Goal: Task Accomplishment & Management: Manage account settings

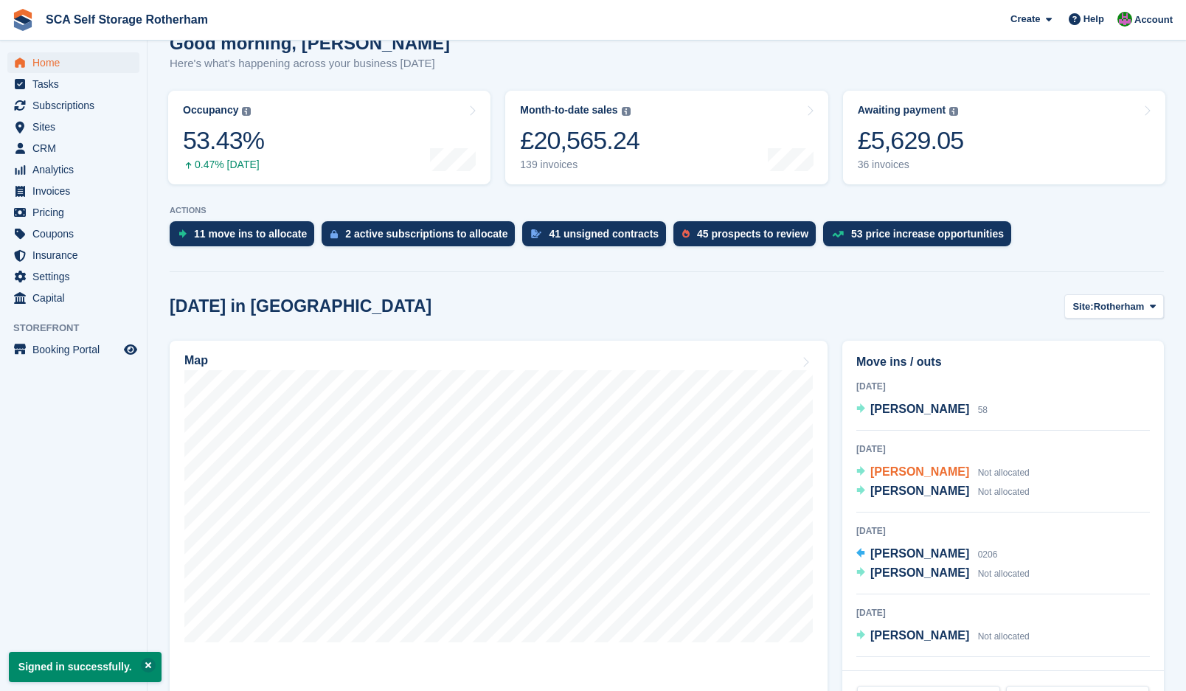
scroll to position [166, 0]
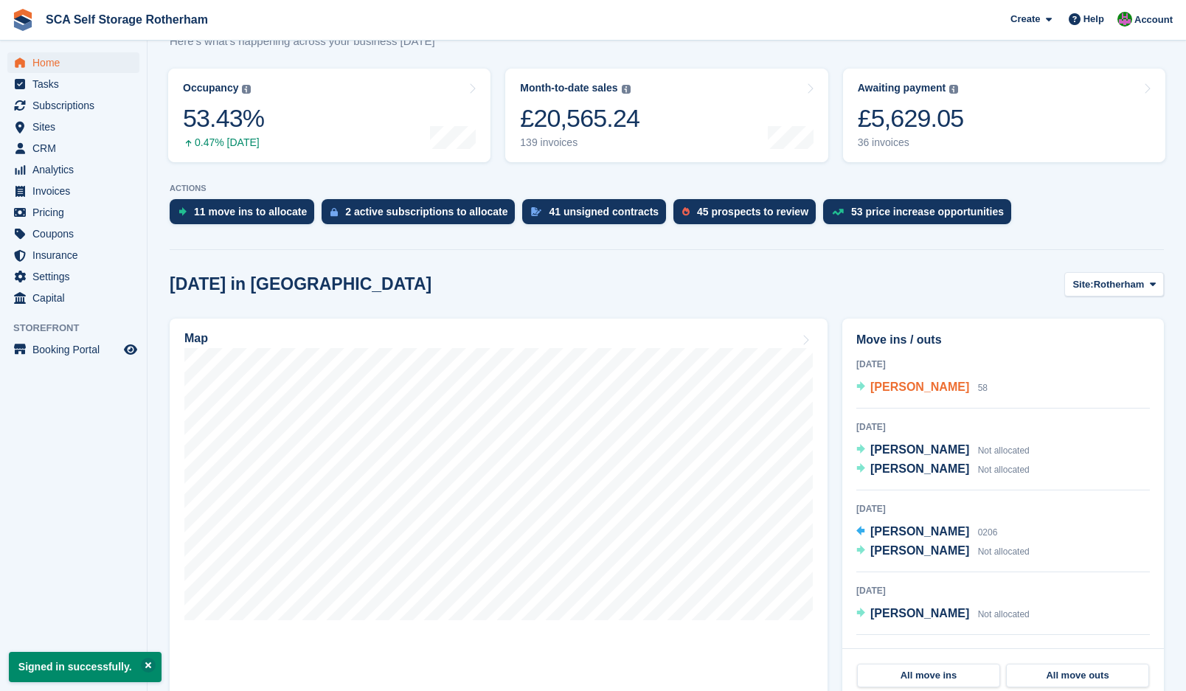
click at [916, 387] on span "[PERSON_NAME]" at bounding box center [920, 387] width 99 height 13
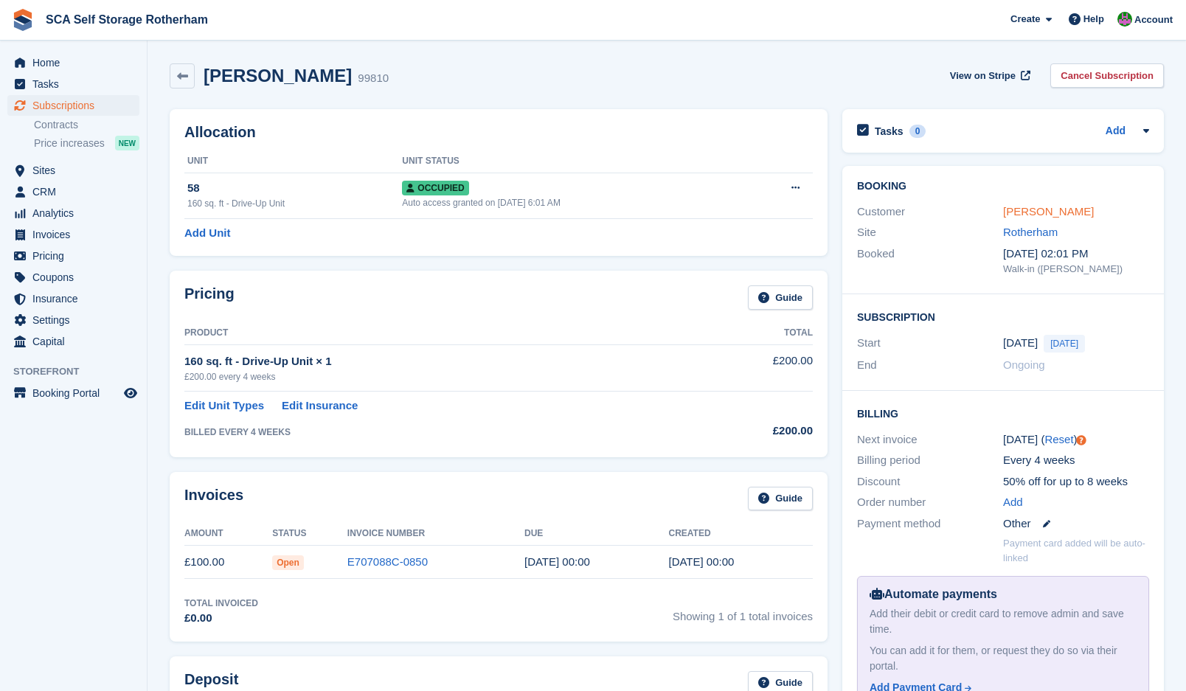
click at [1020, 215] on link "Oliver Rose" at bounding box center [1048, 211] width 91 height 13
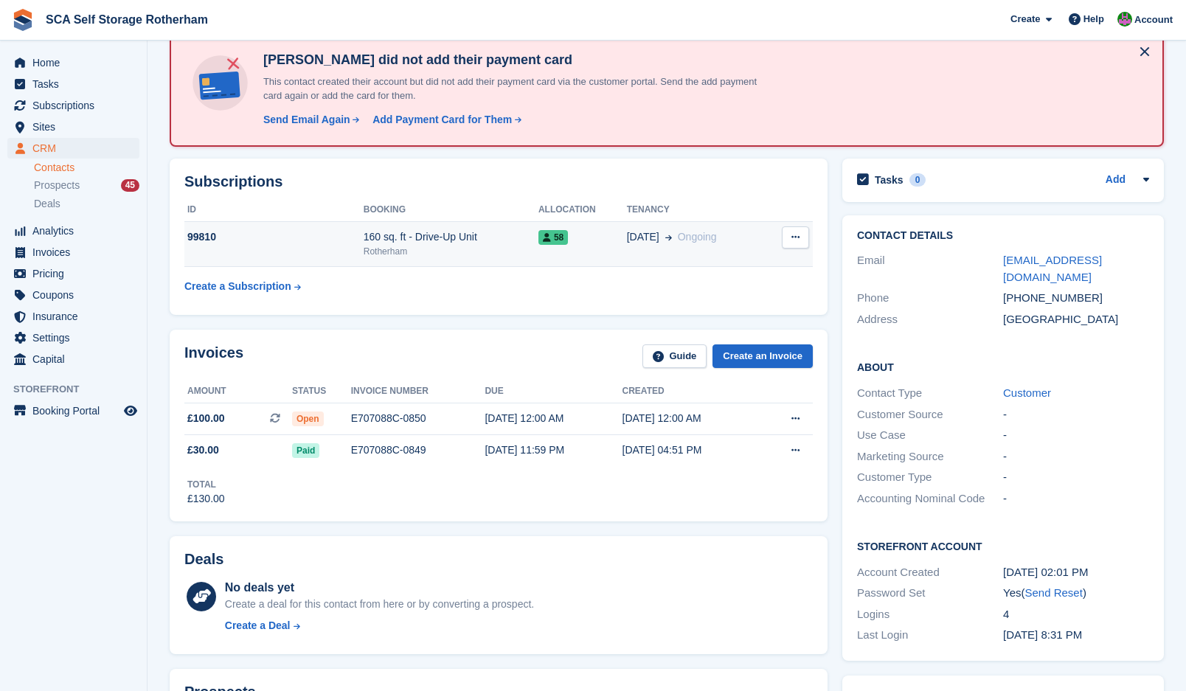
scroll to position [74, 0]
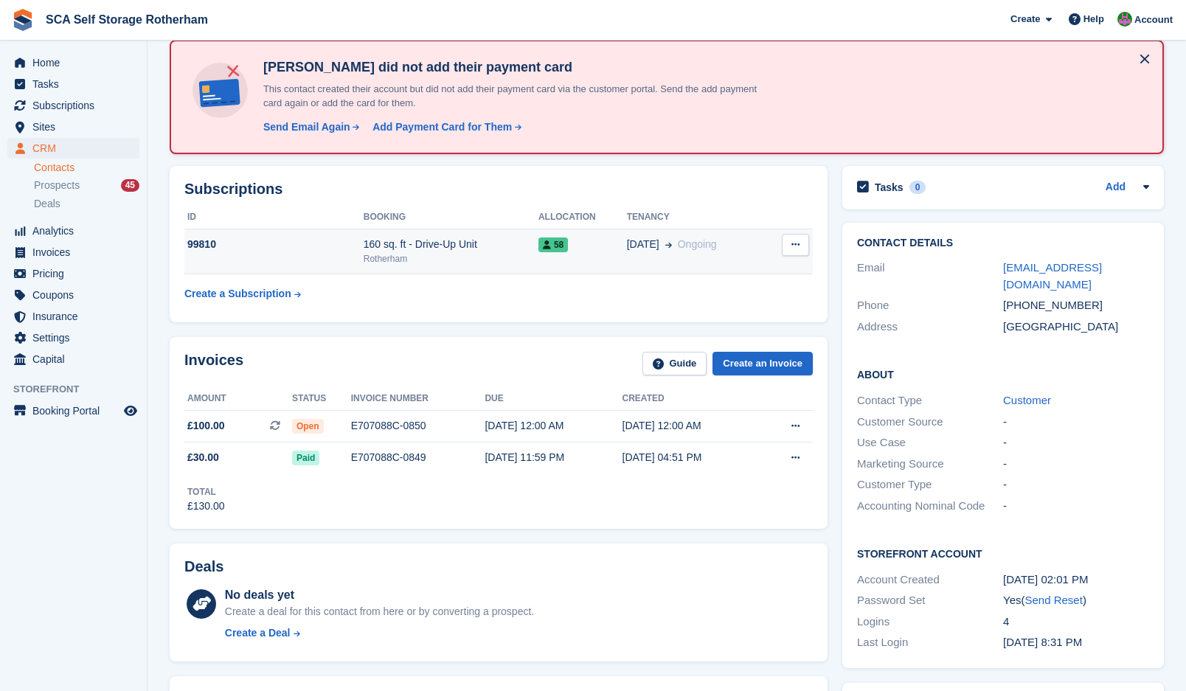
click at [491, 257] on div "Rotherham" at bounding box center [451, 258] width 175 height 13
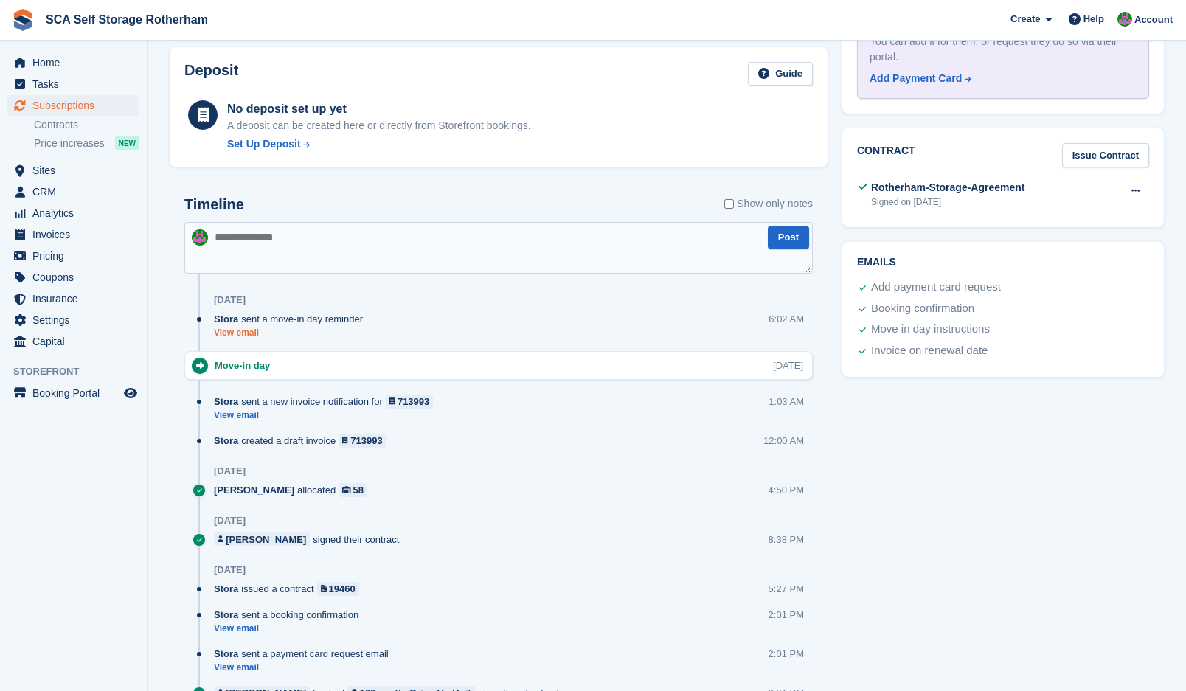
scroll to position [627, 0]
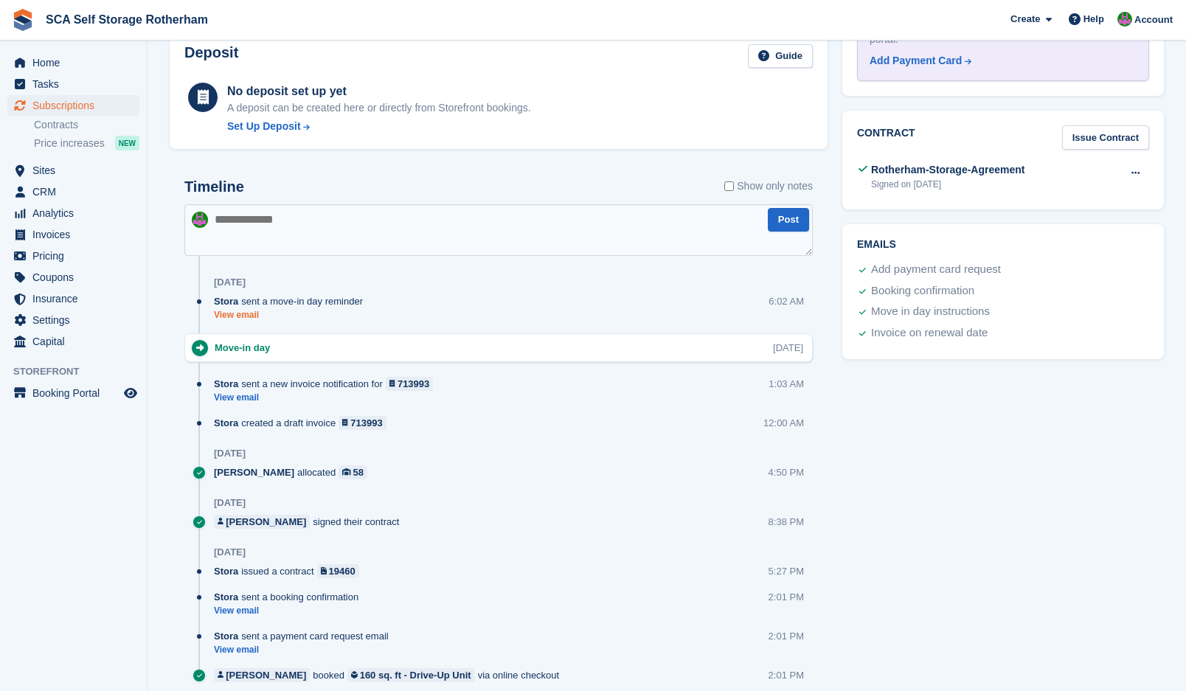
click at [261, 313] on link "View email" at bounding box center [292, 315] width 156 height 13
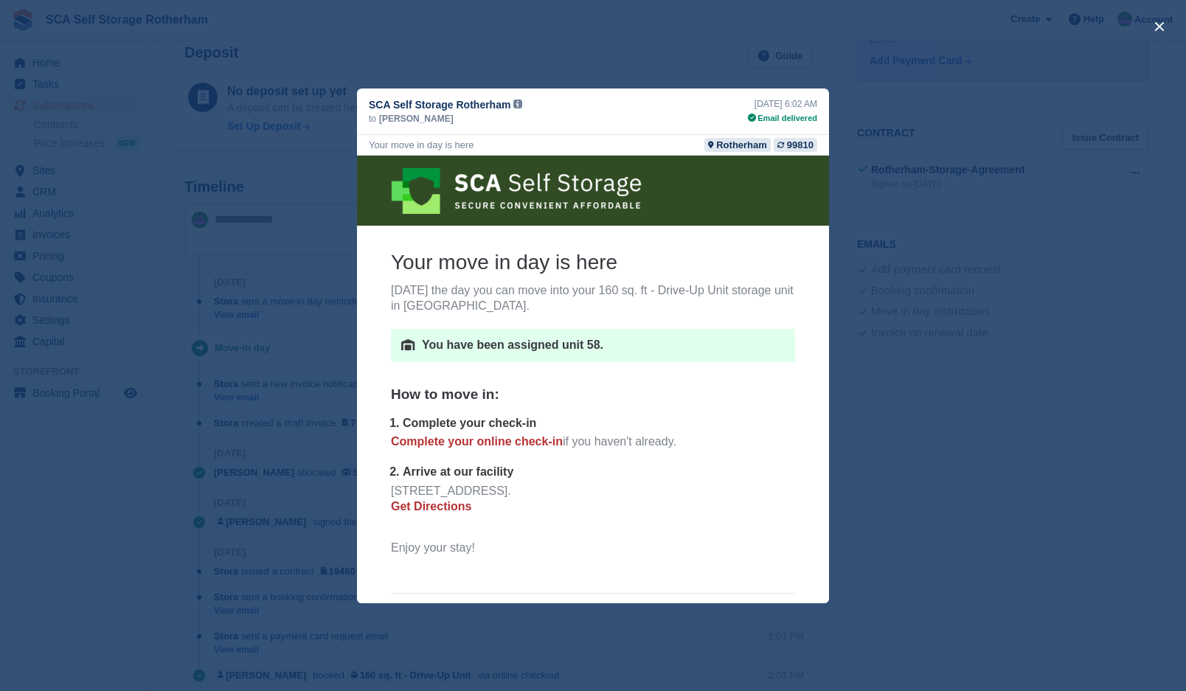
scroll to position [0, 0]
click at [1121, 314] on div "close" at bounding box center [593, 345] width 1186 height 691
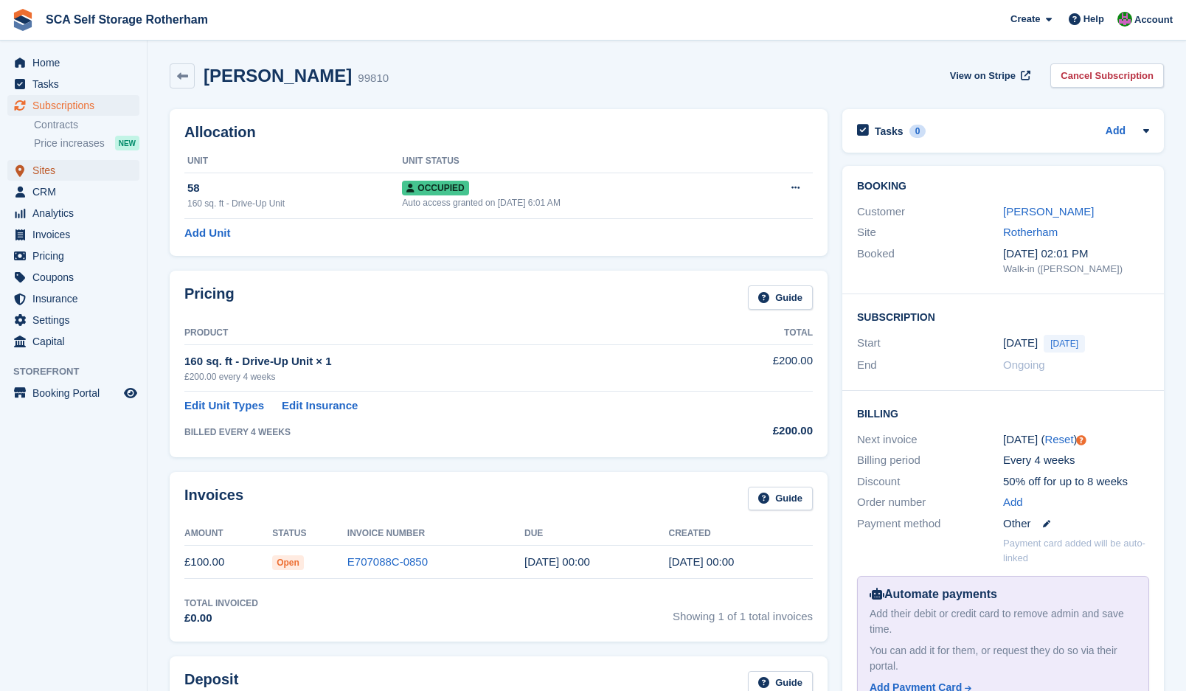
click at [66, 169] on span "Sites" at bounding box center [76, 170] width 89 height 21
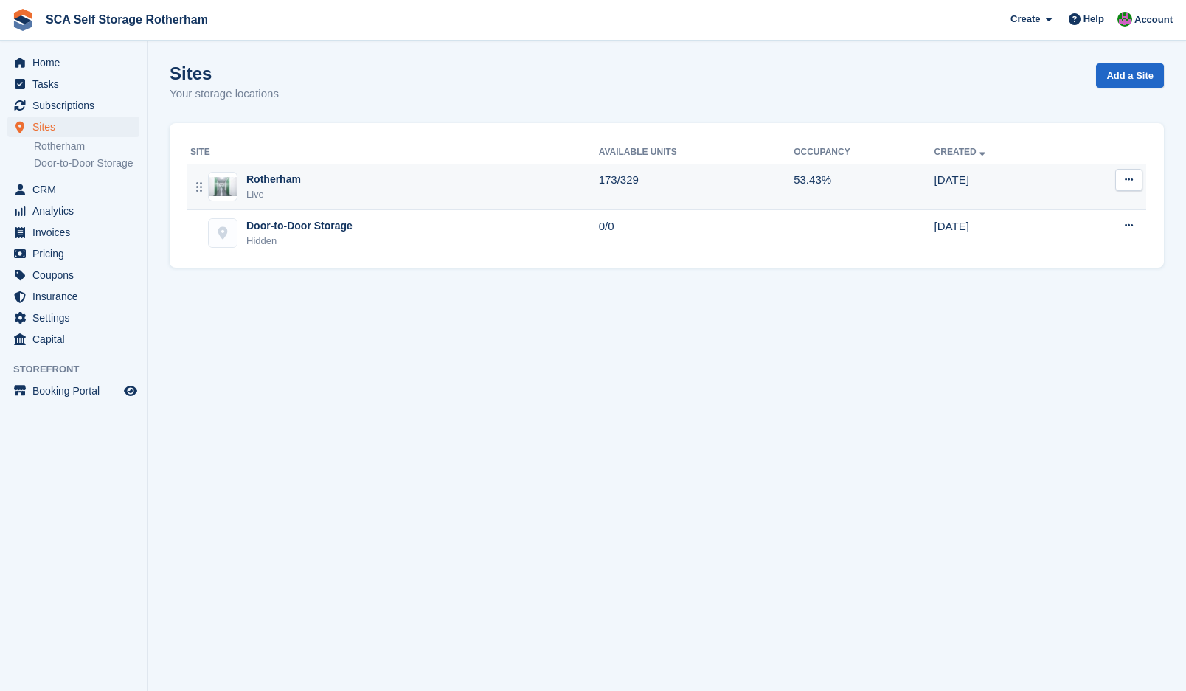
click at [300, 189] on div "Rotherham Live" at bounding box center [394, 187] width 409 height 30
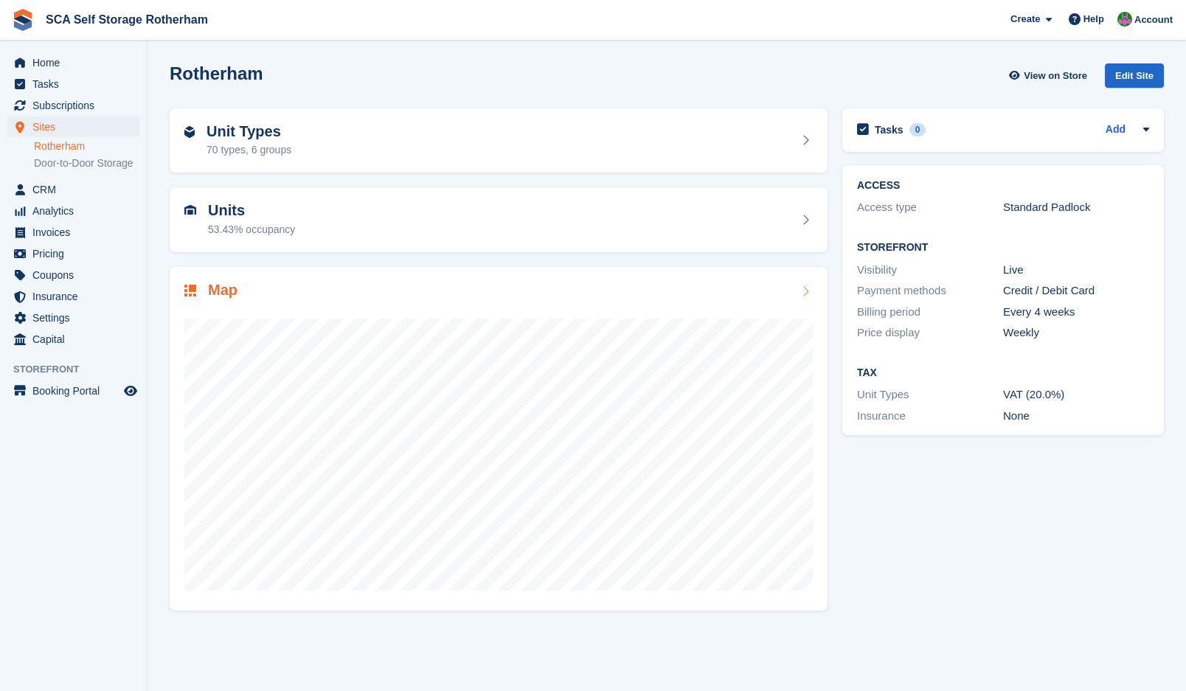
click at [212, 295] on h2 "Map" at bounding box center [223, 290] width 30 height 17
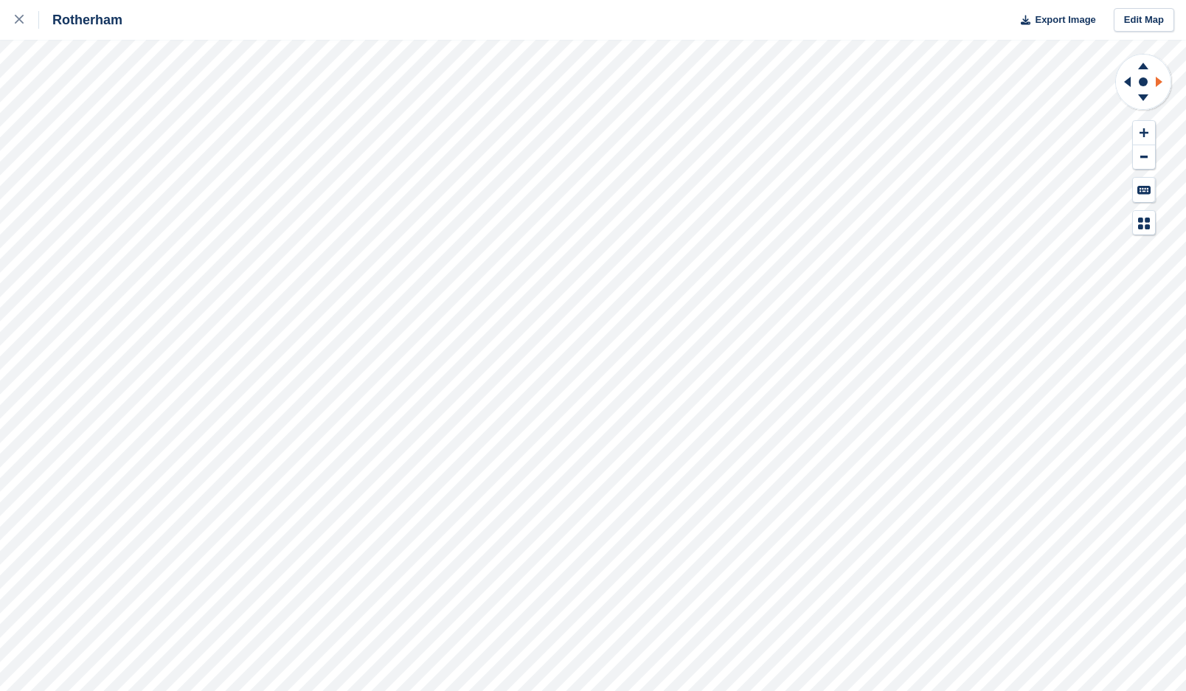
click at [1168, 89] on icon at bounding box center [1161, 82] width 18 height 38
click at [1138, 101] on icon at bounding box center [1143, 100] width 38 height 18
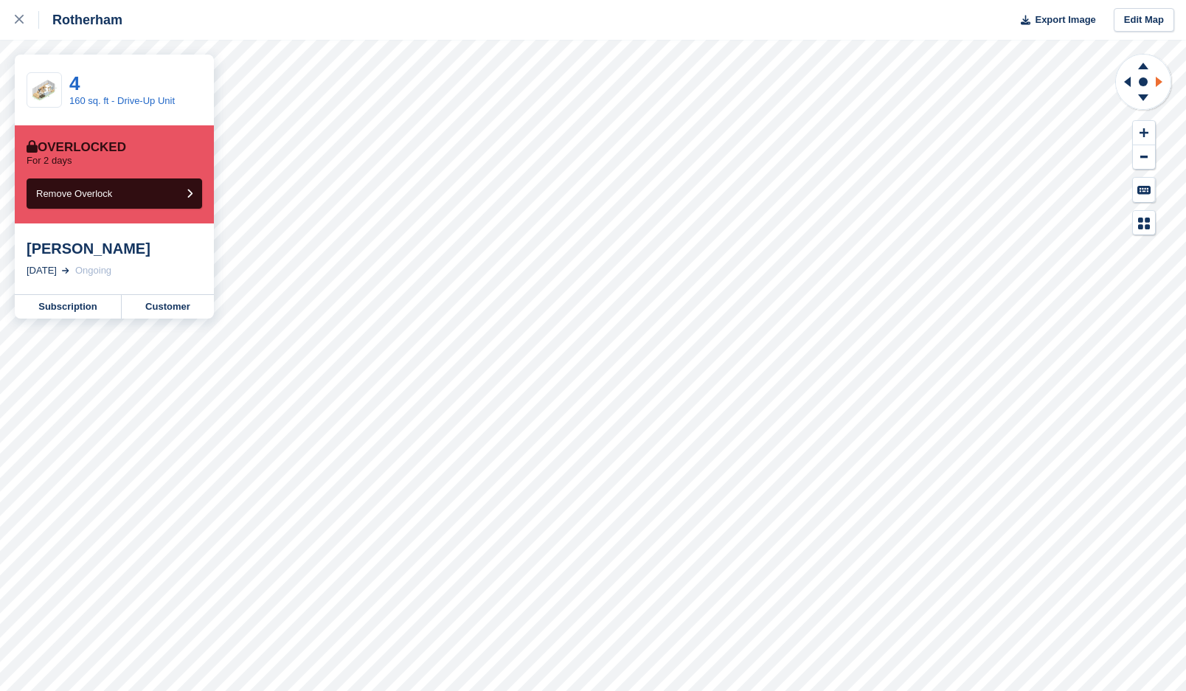
click at [1164, 81] on icon at bounding box center [1161, 82] width 18 height 38
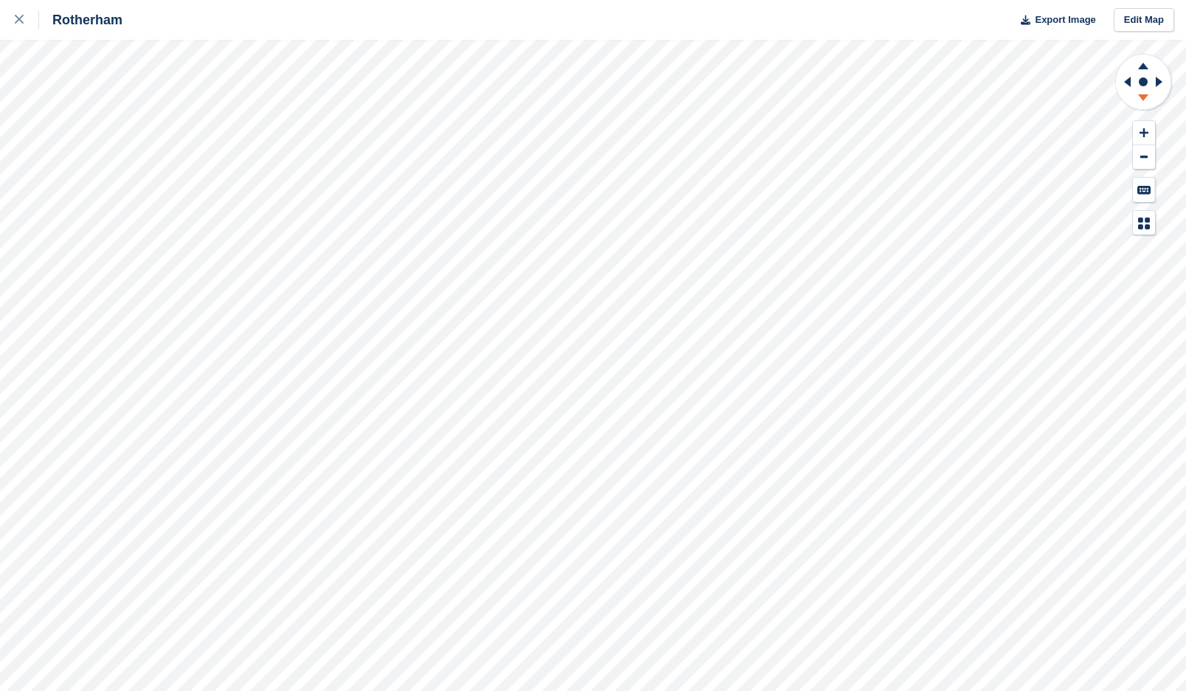
click at [1139, 100] on icon at bounding box center [1143, 100] width 38 height 18
click at [1168, 83] on icon at bounding box center [1161, 82] width 18 height 38
click at [1149, 98] on icon at bounding box center [1143, 100] width 38 height 18
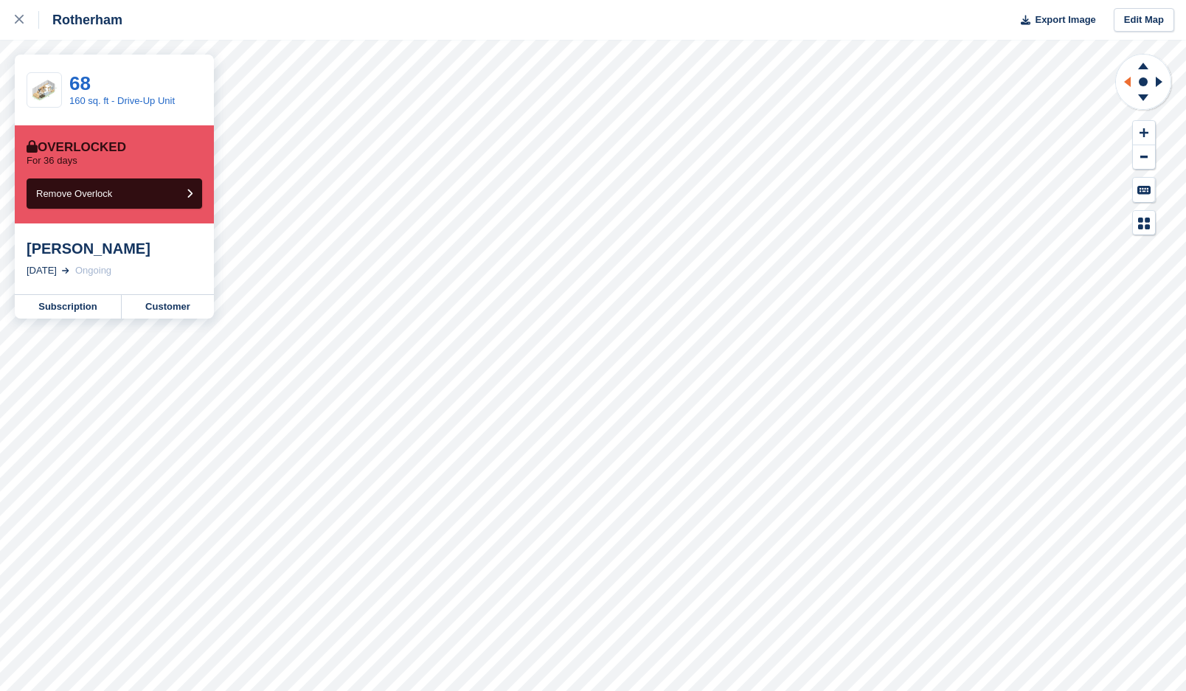
click at [1131, 78] on icon at bounding box center [1127, 82] width 7 height 10
click at [165, 311] on link "Customer" at bounding box center [168, 307] width 92 height 24
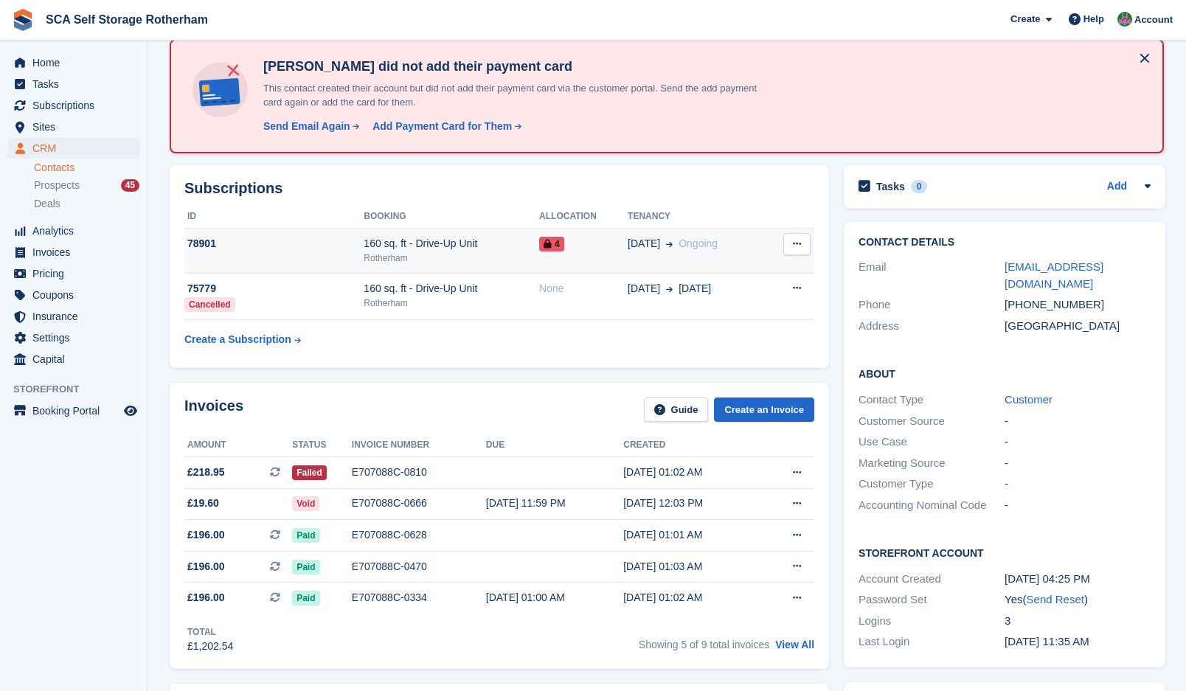
scroll to position [74, 0]
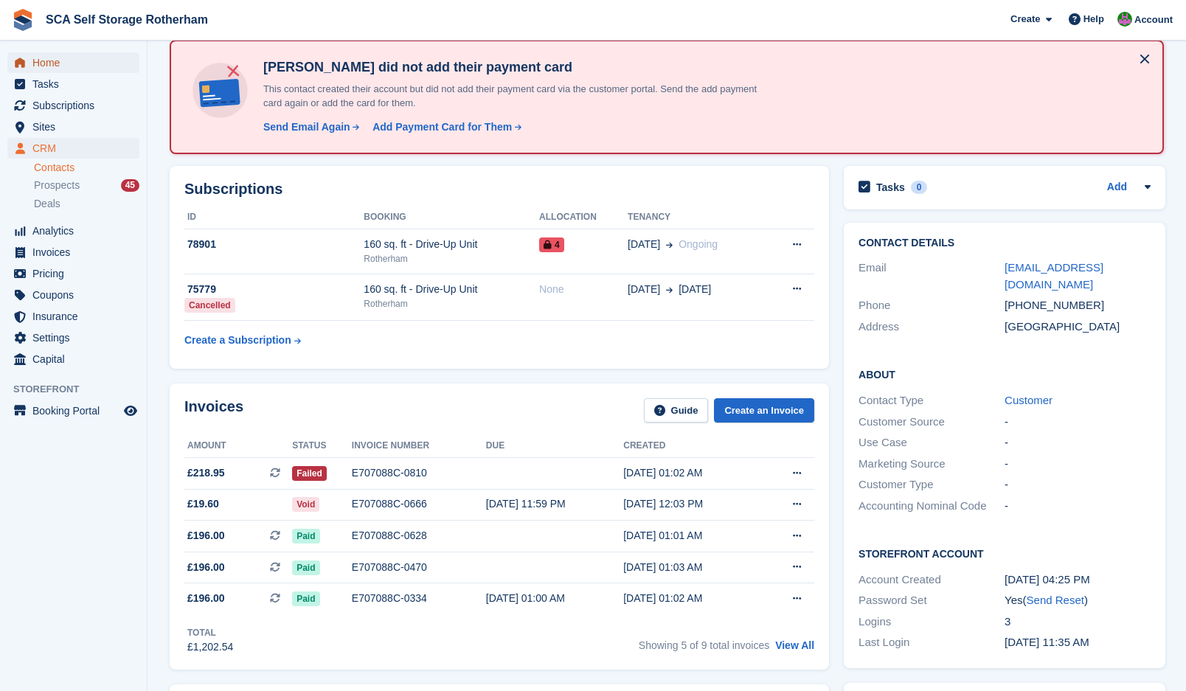
click at [38, 66] on span "Home" at bounding box center [76, 62] width 89 height 21
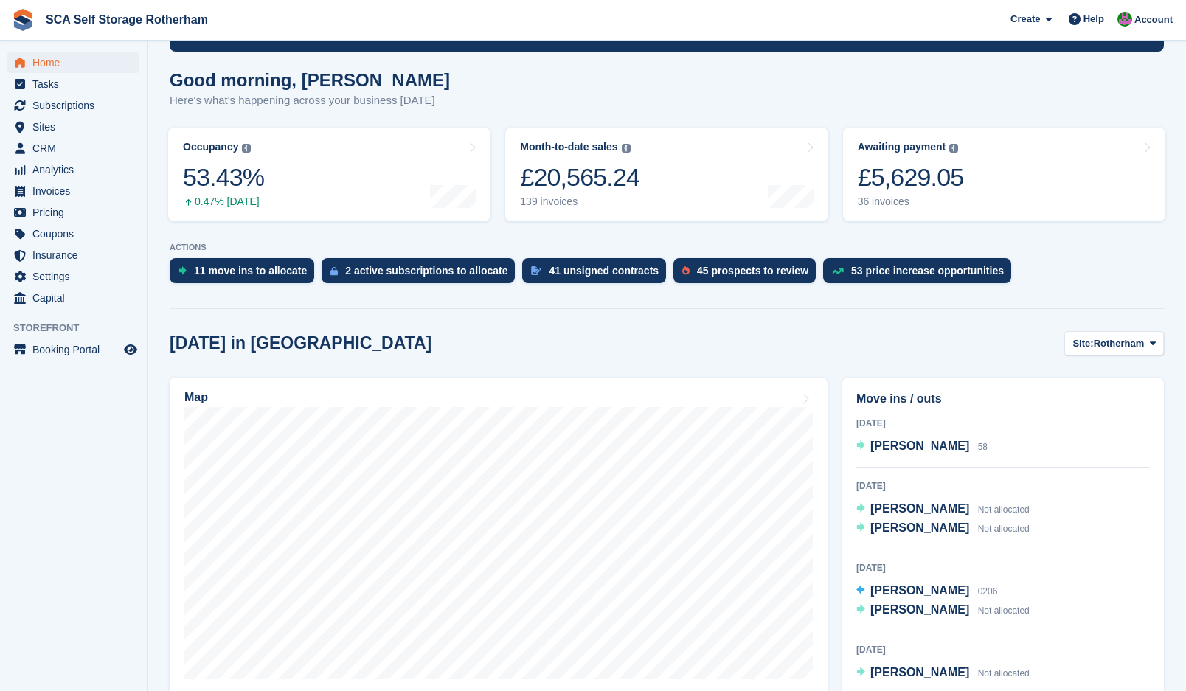
scroll to position [111, 0]
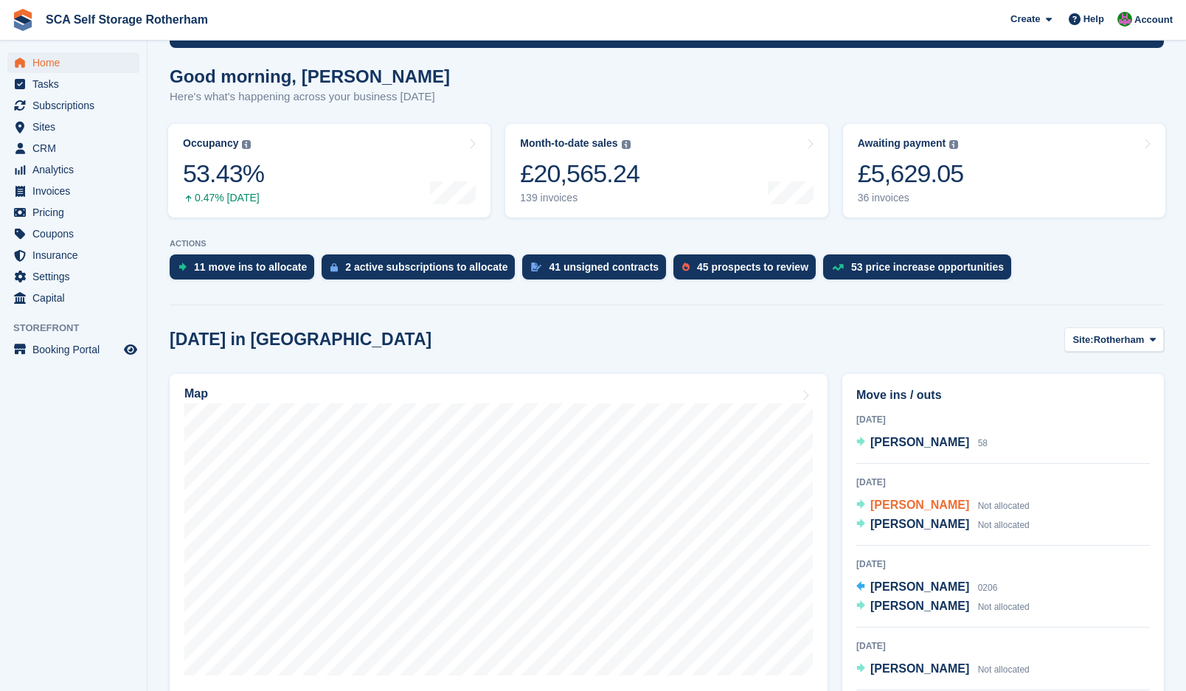
click at [898, 508] on span "[PERSON_NAME]" at bounding box center [920, 505] width 99 height 13
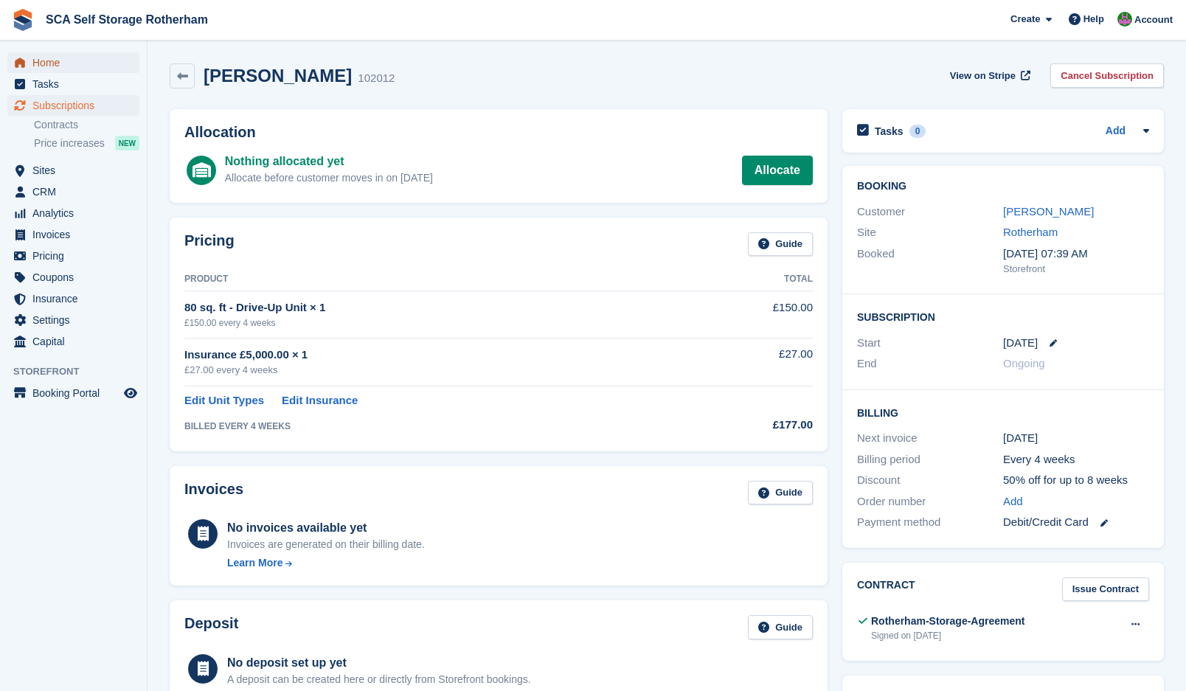
click at [64, 58] on span "Home" at bounding box center [76, 62] width 89 height 21
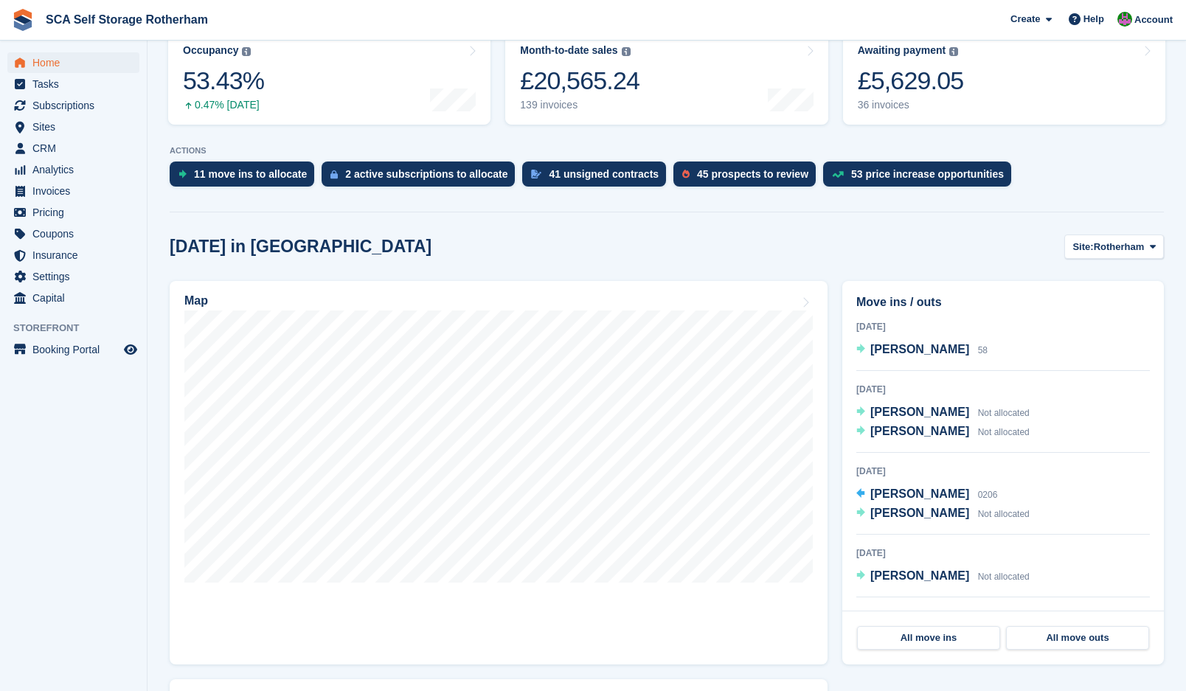
scroll to position [258, 0]
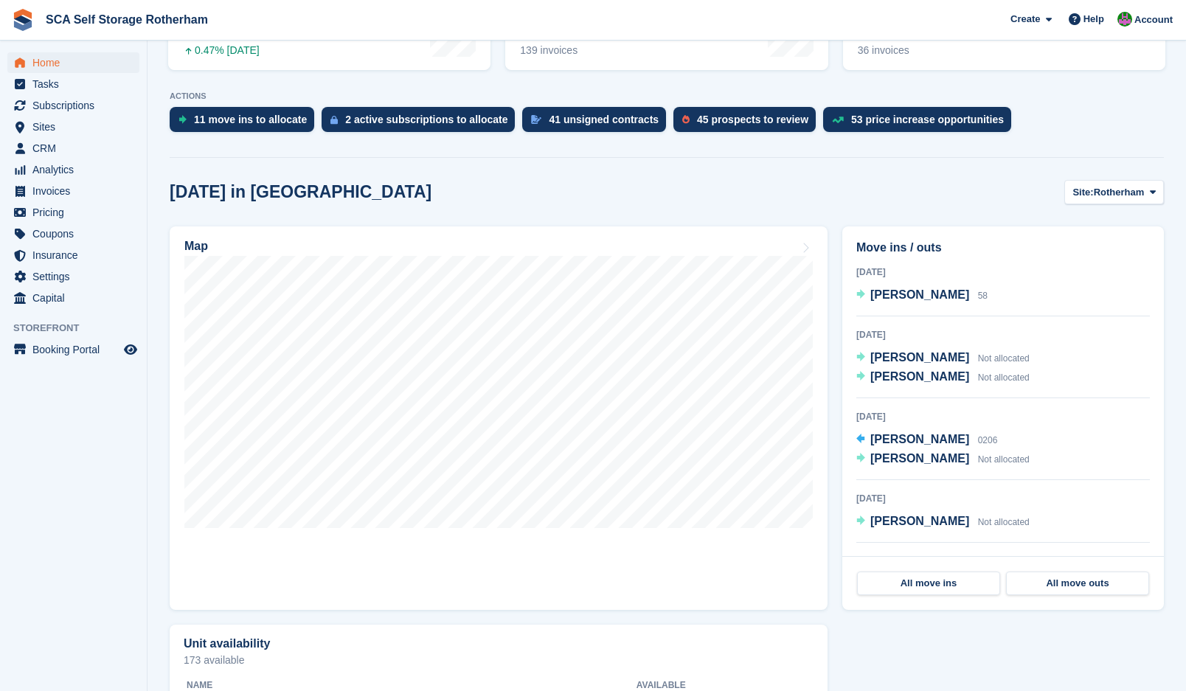
click at [809, 190] on div "[DATE] in [GEOGRAPHIC_DATA] Site: [GEOGRAPHIC_DATA] Rotherham Door-to-Door Stor…" at bounding box center [667, 192] width 994 height 24
click at [904, 375] on span "[PERSON_NAME]" at bounding box center [920, 376] width 99 height 13
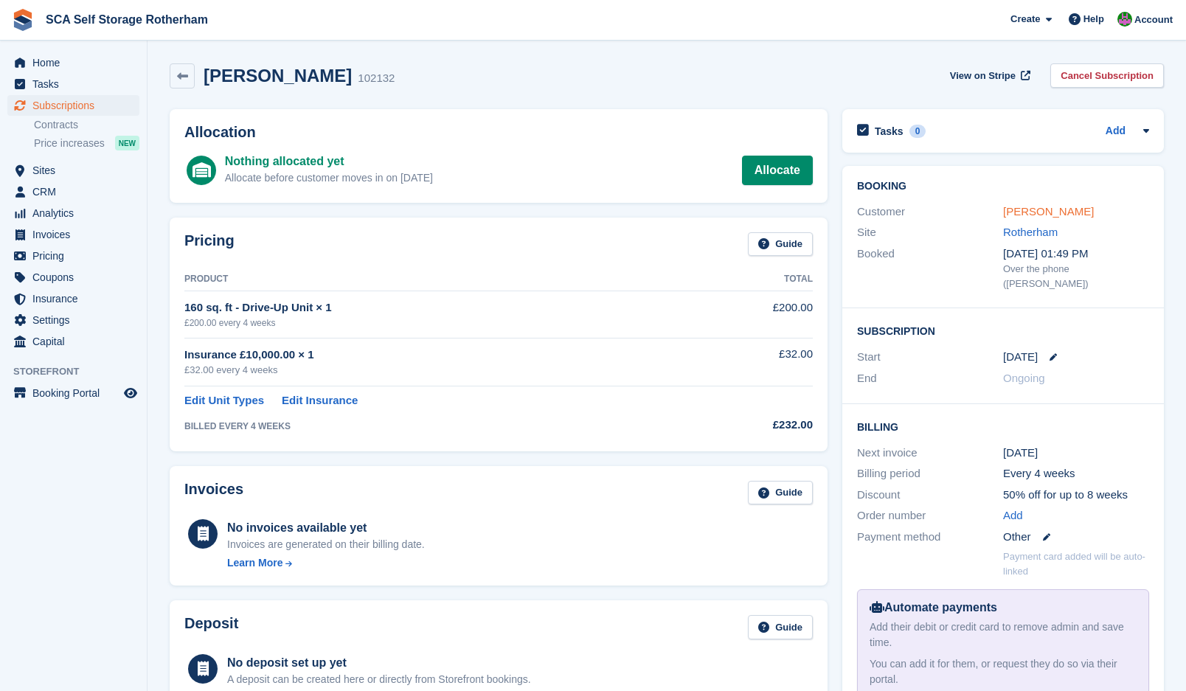
click at [1082, 214] on link "[PERSON_NAME]" at bounding box center [1048, 211] width 91 height 13
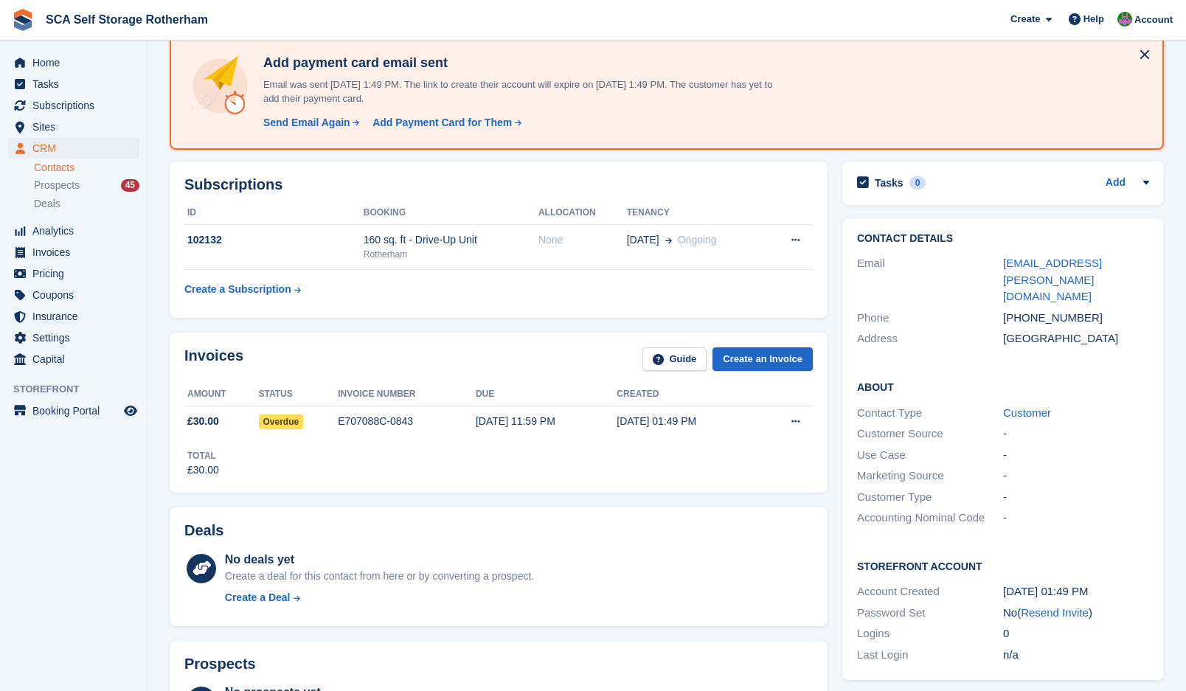
scroll to position [92, 0]
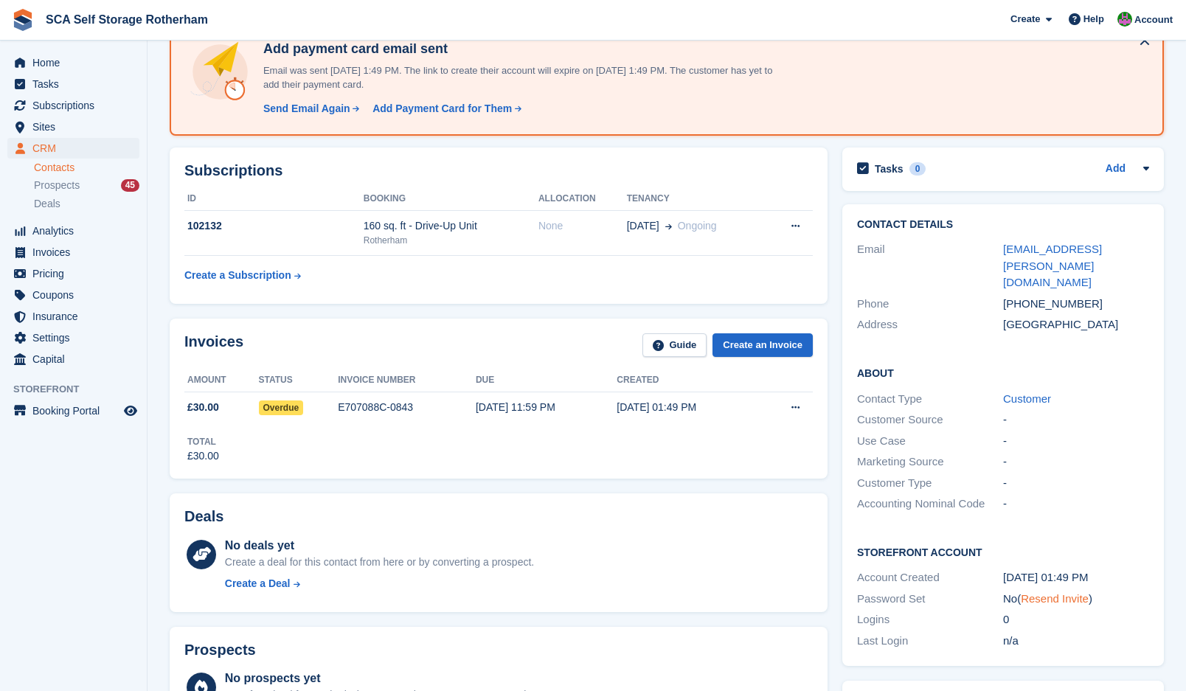
click at [1053, 592] on link "Resend Invite" at bounding box center [1055, 598] width 68 height 13
click at [49, 63] on span "Home" at bounding box center [76, 62] width 89 height 21
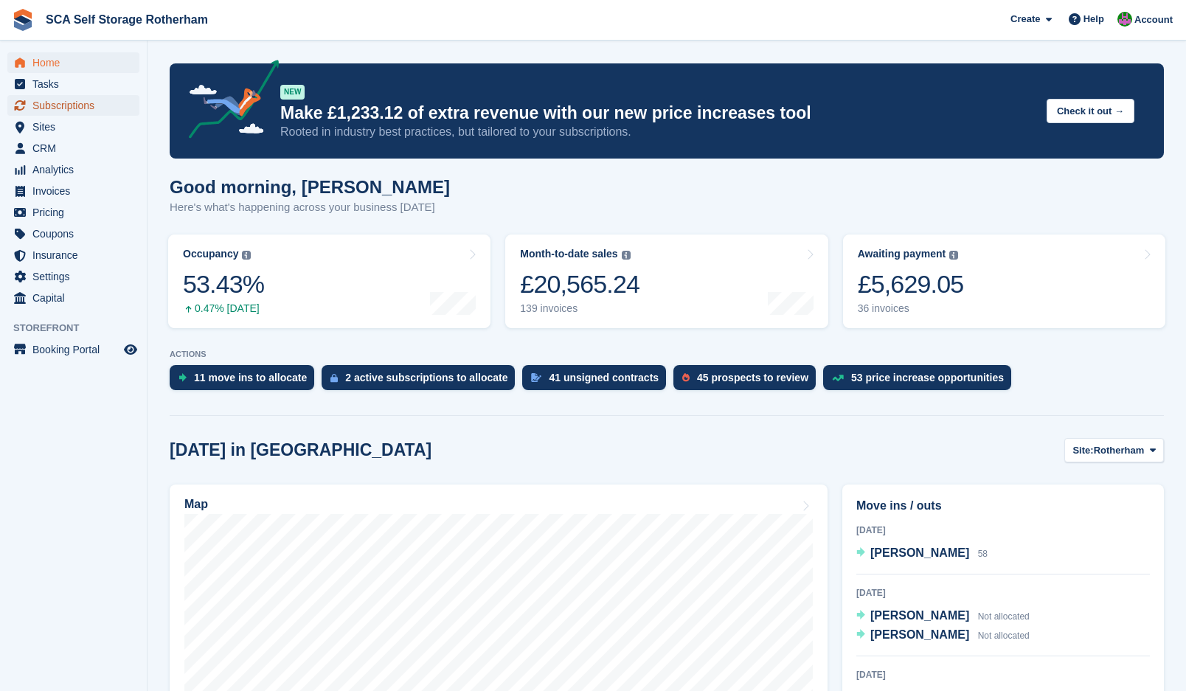
click at [60, 111] on span "Subscriptions" at bounding box center [76, 105] width 89 height 21
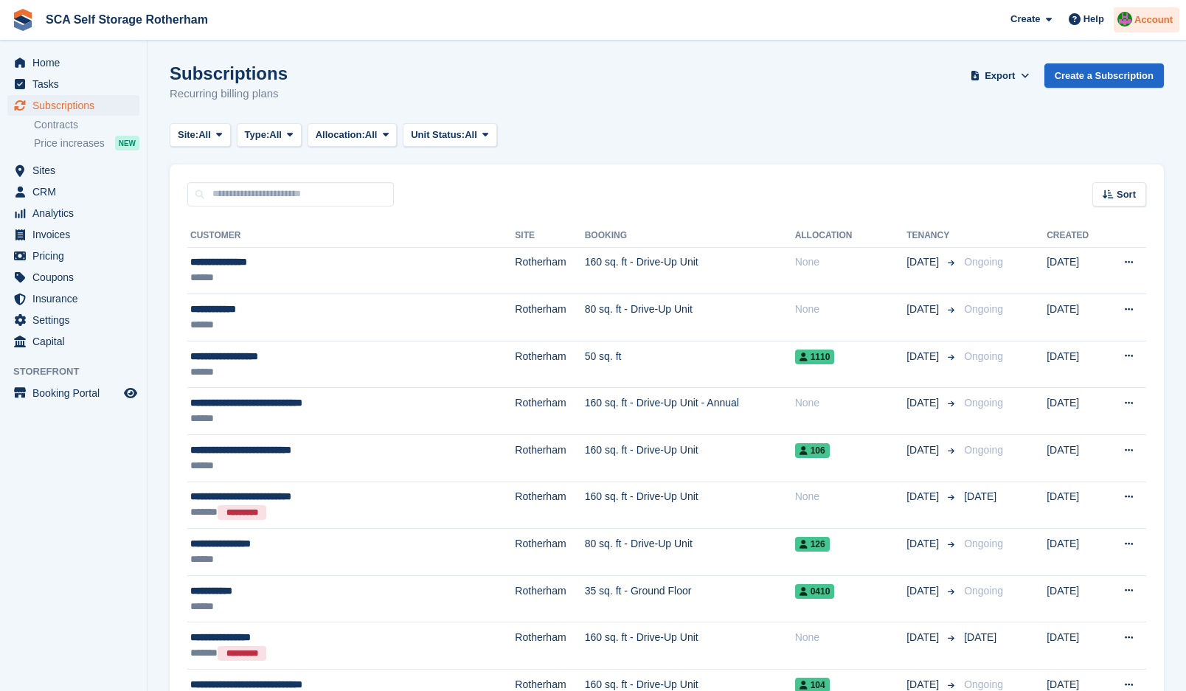
click at [1142, 24] on span "Account" at bounding box center [1154, 20] width 38 height 15
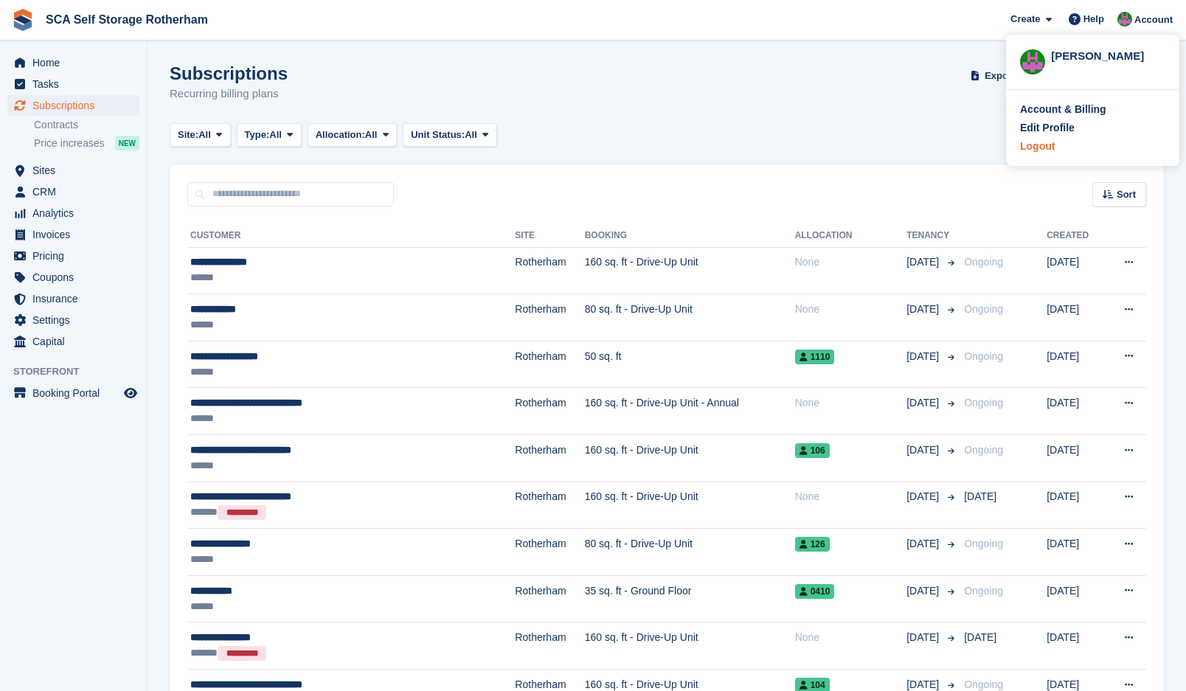
click at [1045, 143] on div "Logout" at bounding box center [1037, 146] width 35 height 15
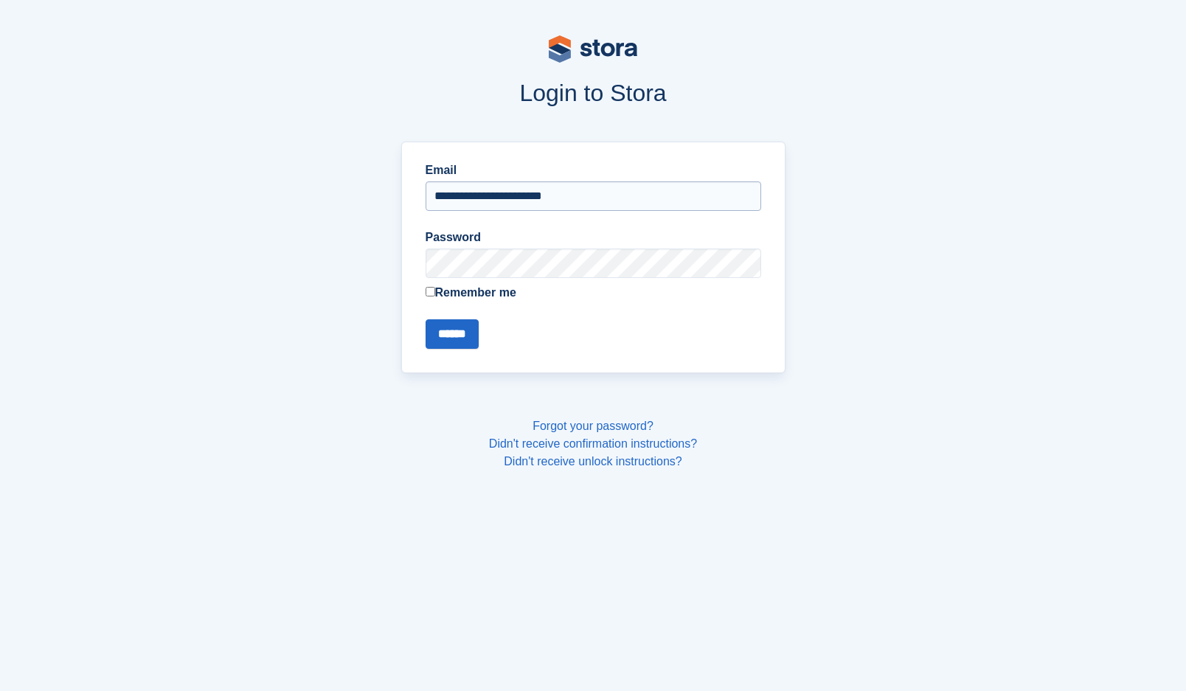
click at [494, 183] on input "**********" at bounding box center [594, 196] width 336 height 30
type input "**********"
click at [455, 337] on input "******" at bounding box center [452, 334] width 53 height 30
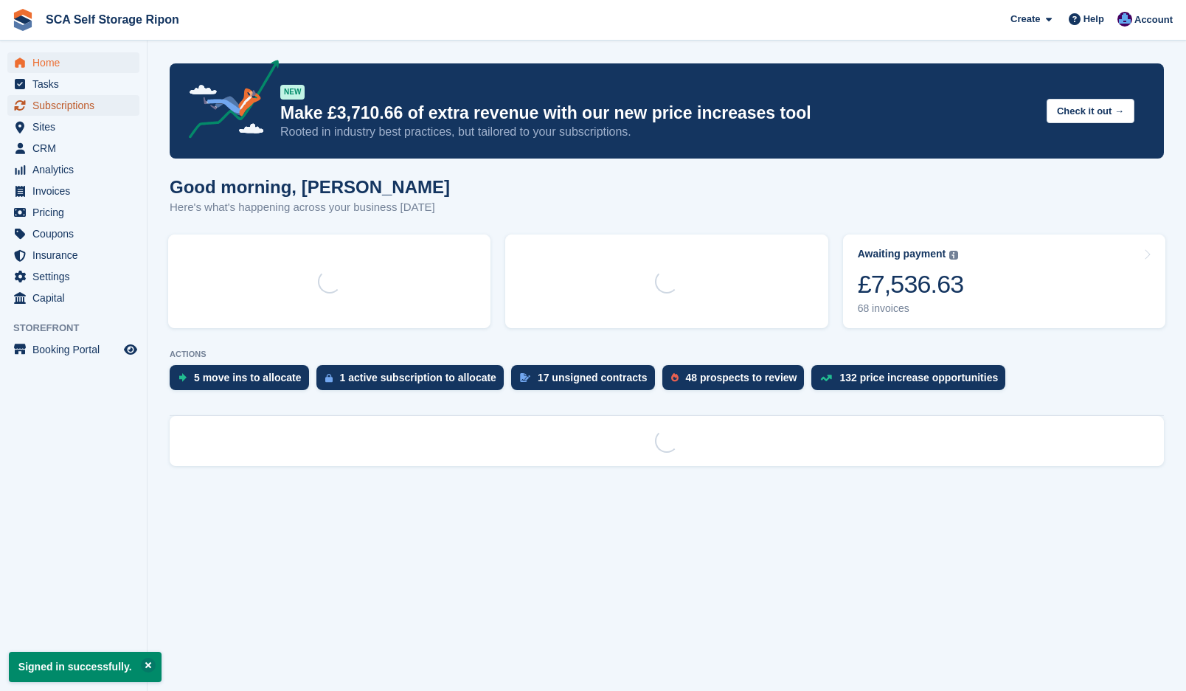
click at [65, 114] on span "Subscriptions" at bounding box center [76, 105] width 89 height 21
